Goal: Navigation & Orientation: Understand site structure

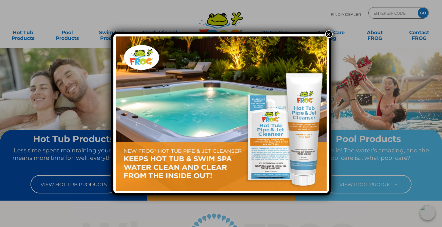
click at [328, 32] on button "×" at bounding box center [328, 33] width 7 height 7
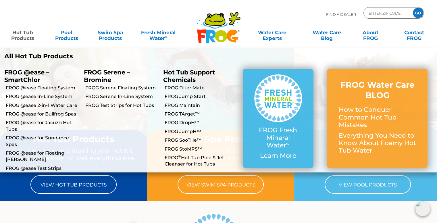
click at [23, 37] on link "Hot Tub Products" at bounding box center [23, 32] width 34 height 11
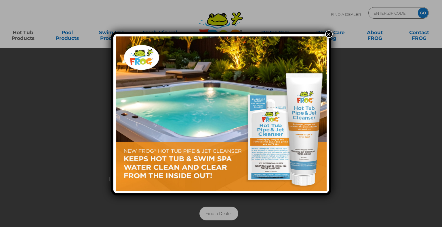
click at [329, 36] on button "×" at bounding box center [328, 33] width 7 height 7
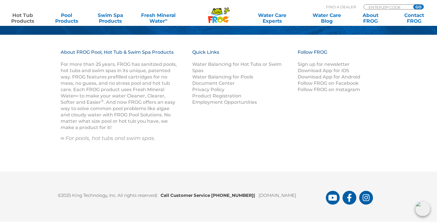
scroll to position [1950, 0]
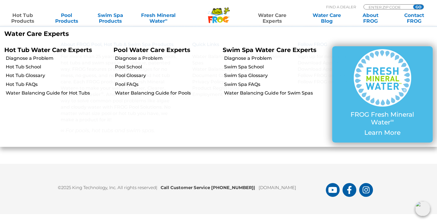
click at [281, 21] on link "Water Care Experts" at bounding box center [272, 17] width 55 height 11
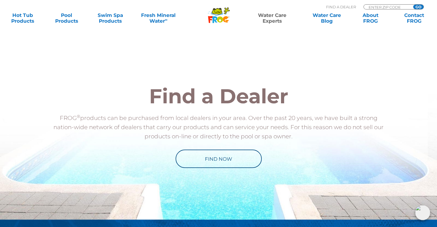
scroll to position [369, 0]
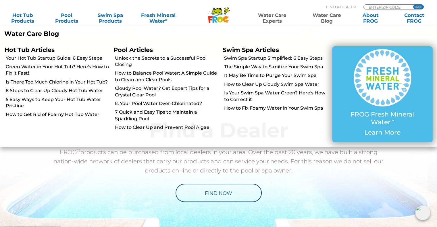
click at [330, 14] on link "Water Care Blog" at bounding box center [327, 17] width 34 height 11
